Goal: Transaction & Acquisition: Subscribe to service/newsletter

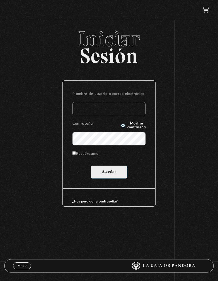
click at [172, 124] on div "Iniciar Sesión Nombre de usuario o correo electrónico Contraseña Mostrar contra…" at bounding box center [109, 129] width 218 height 202
click at [43, 136] on div "Iniciar Sesión Nombre de usuario o correo electrónico Contraseña Mostrar contra…" at bounding box center [109, 129] width 218 height 202
click at [20, 264] on span "Menu" at bounding box center [22, 265] width 9 height 3
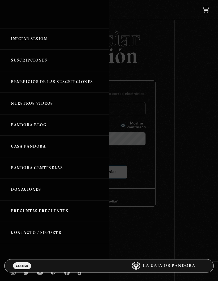
click at [18, 60] on link "Suscripciones" at bounding box center [54, 60] width 109 height 22
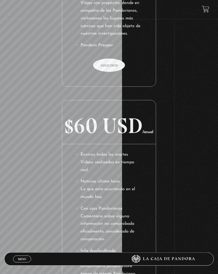
scroll to position [501, 0]
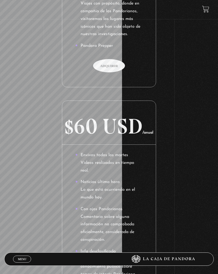
click at [15, 262] on link "Menu Cerrar" at bounding box center [22, 259] width 18 height 7
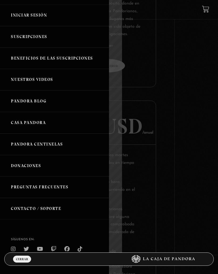
scroll to position [23, 0]
click at [16, 76] on link "Nuestros Videos" at bounding box center [54, 80] width 109 height 22
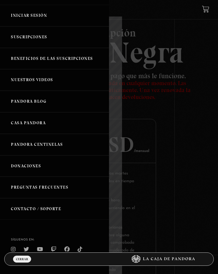
scroll to position [501, 0]
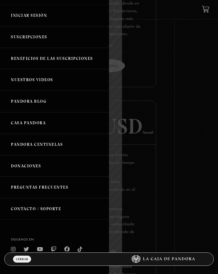
click at [182, 82] on div at bounding box center [109, 137] width 218 height 274
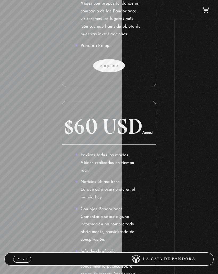
click at [171, 89] on div "Escoja el plan y tiempo de pago que más le funcione. La suscripción puede ser c…" at bounding box center [109, 169] width 188 height 1194
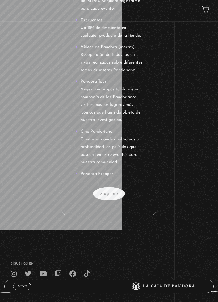
scroll to position [1074, 0]
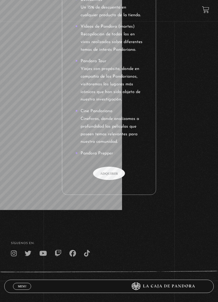
click at [110, 167] on span "Adquirir" at bounding box center [109, 173] width 32 height 13
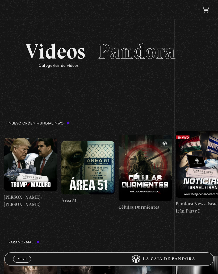
click at [184, 86] on section "Videos Pandora Categorías de videos:" at bounding box center [109, 61] width 218 height 69
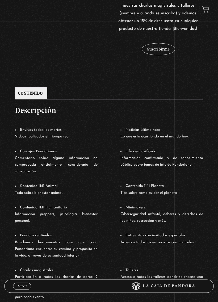
scroll to position [202, 0]
